Goal: Task Accomplishment & Management: Manage account settings

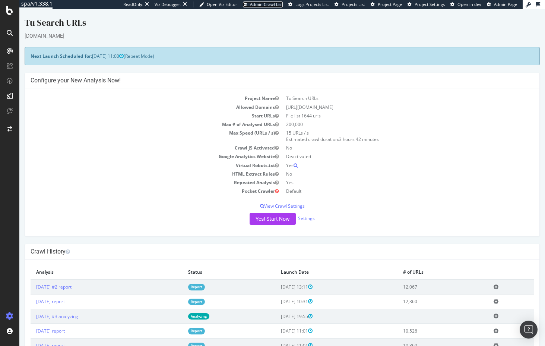
click at [250, 6] on span "Admin Crawl List" at bounding box center [266, 4] width 33 height 6
